Goal: Find specific page/section: Find specific page/section

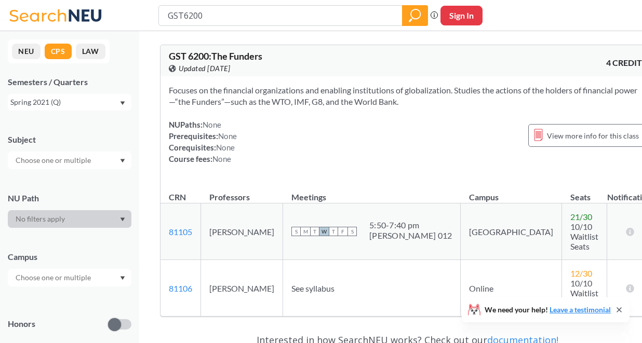
click at [36, 44] on button "NEU" at bounding box center [26, 52] width 29 height 16
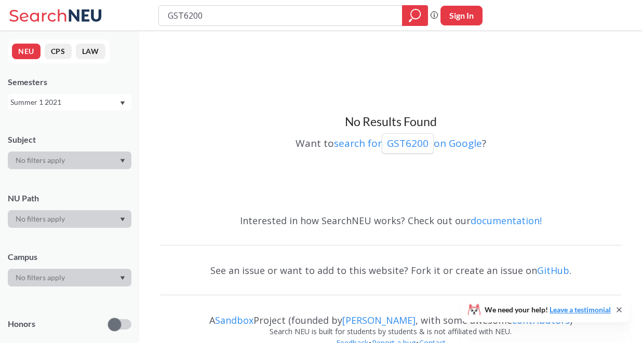
click at [43, 102] on div "Summer 1 2021" at bounding box center [64, 102] width 109 height 11
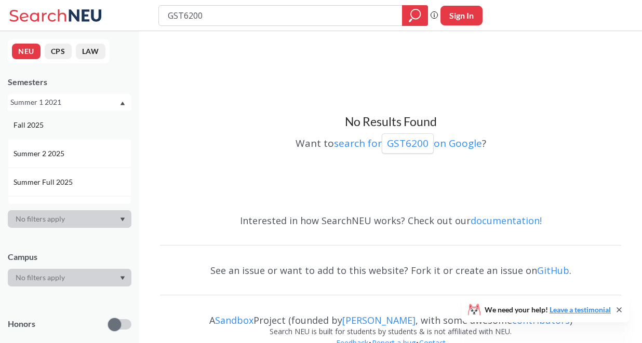
click at [38, 123] on span "Fall 2025" at bounding box center [30, 124] width 32 height 11
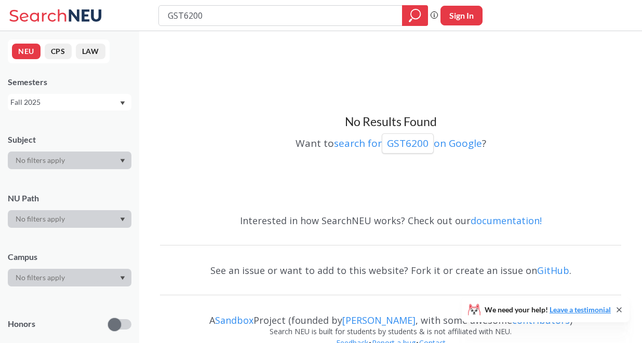
click at [187, 15] on input "GST6200" at bounding box center [281, 16] width 228 height 18
type input "inpr5100"
